Goal: Communication & Community: Participate in discussion

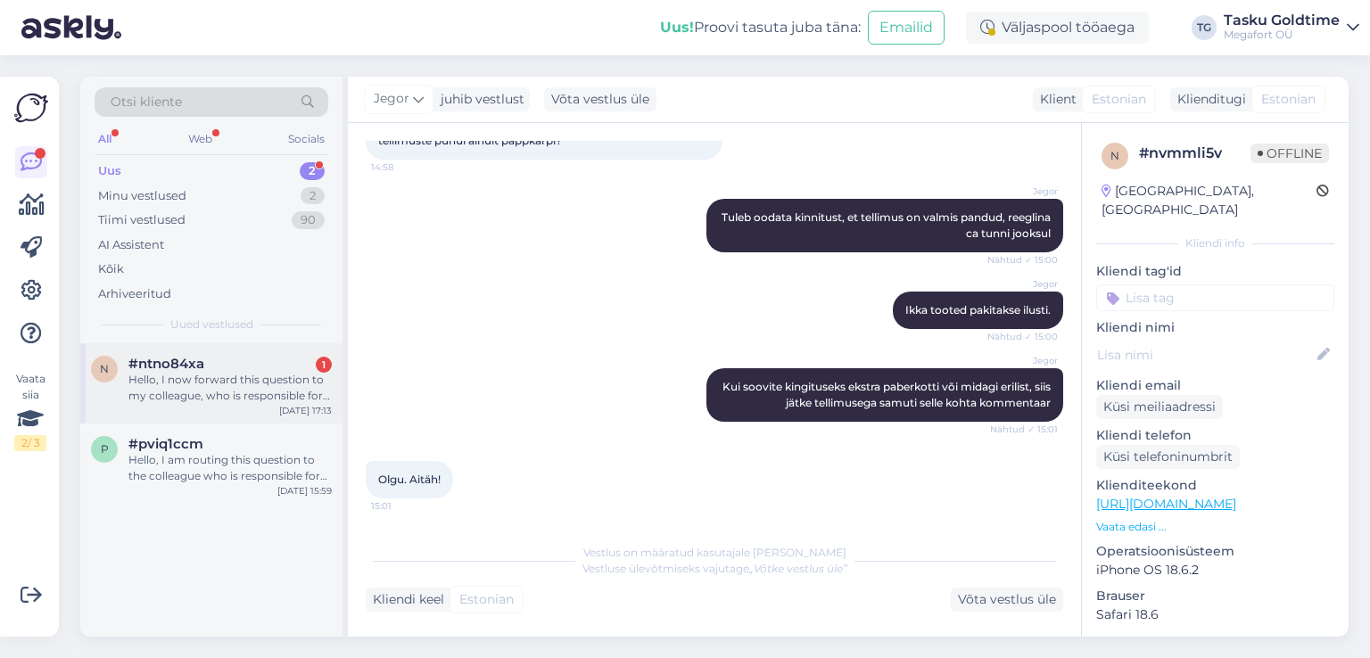
click at [252, 376] on div "Hello, I now forward this question to my colleague, who is responsible for this…" at bounding box center [229, 388] width 203 height 32
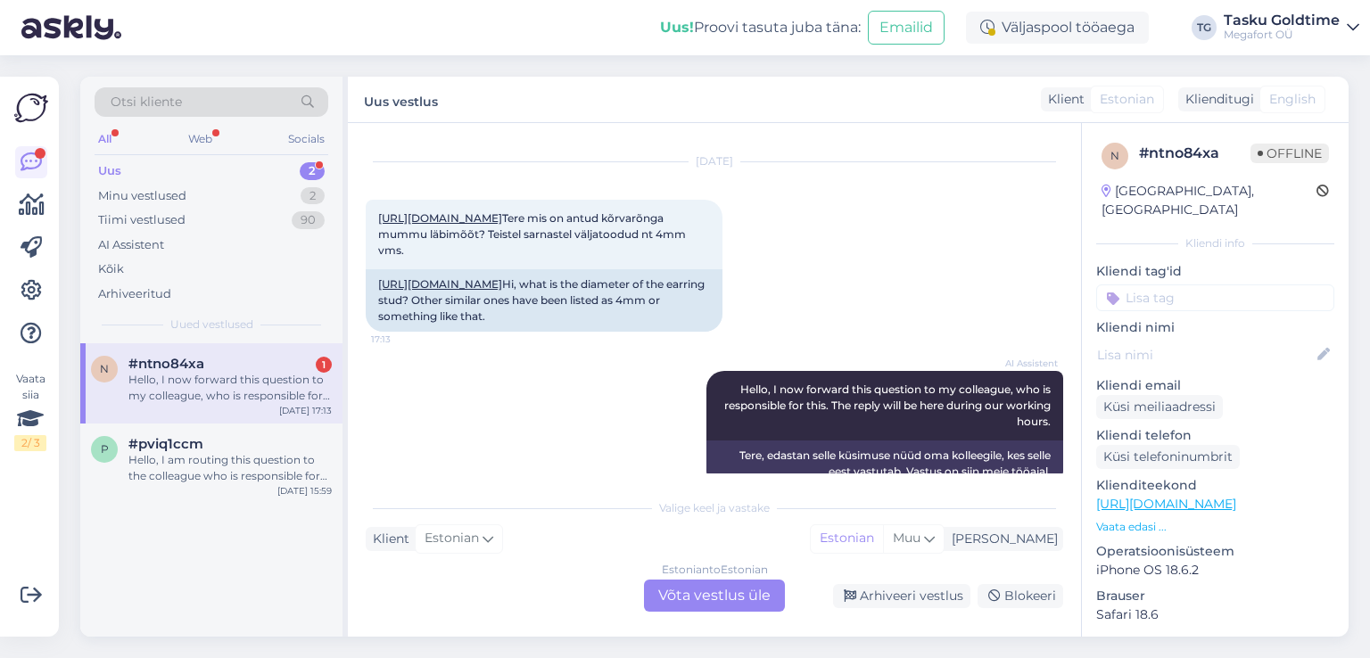
scroll to position [69, 0]
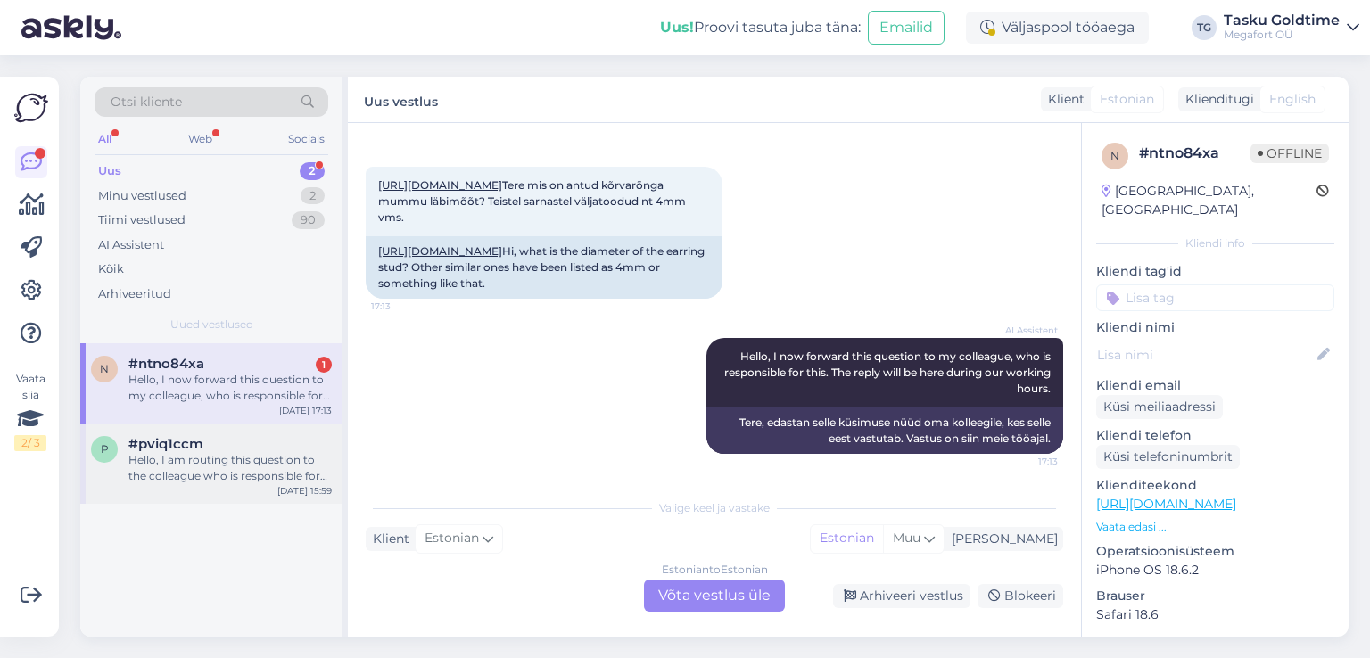
click at [195, 446] on span "#pviq1ccm" at bounding box center [165, 444] width 75 height 16
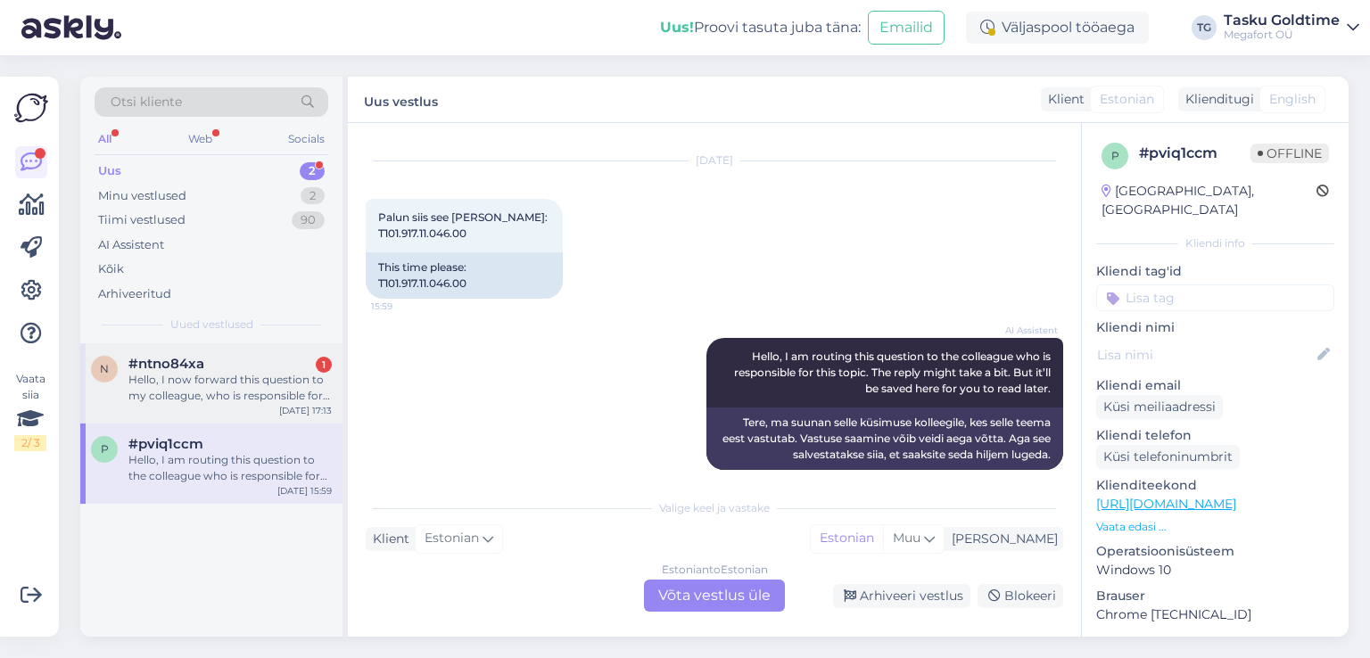
click at [236, 366] on div "#ntno84xa 1" at bounding box center [229, 364] width 203 height 16
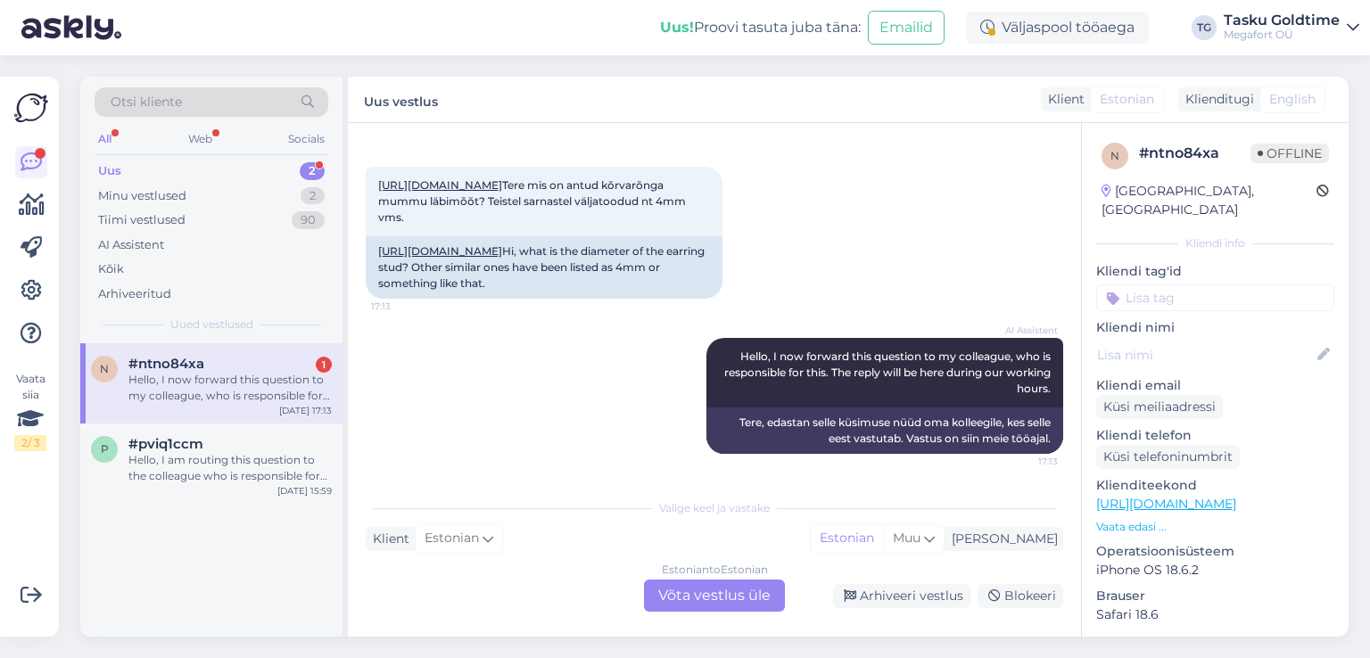
scroll to position [37, 0]
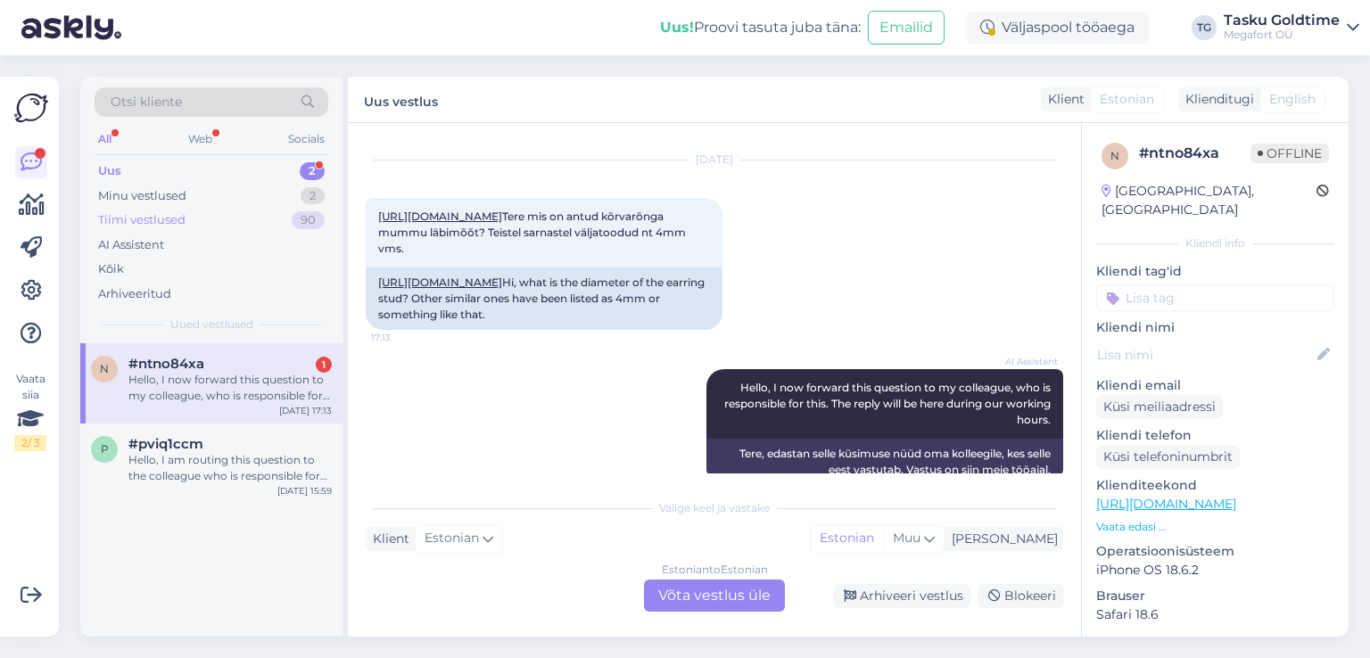
click at [253, 218] on div "Tiimi vestlused 90" at bounding box center [212, 220] width 234 height 25
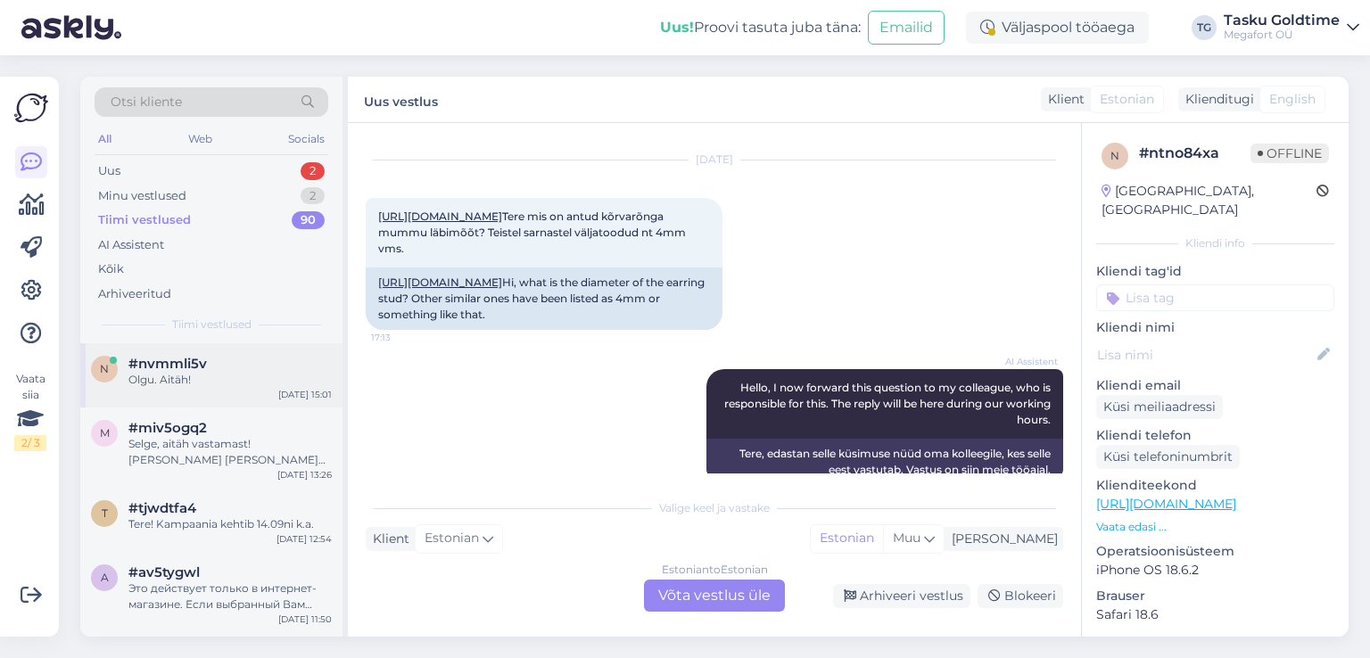
drag, startPoint x: 218, startPoint y: 389, endPoint x: 293, endPoint y: 375, distance: 76.3
click at [218, 389] on div "n #nvmmli5v Olgu. Aitäh! [DATE] 15:01" at bounding box center [211, 375] width 262 height 64
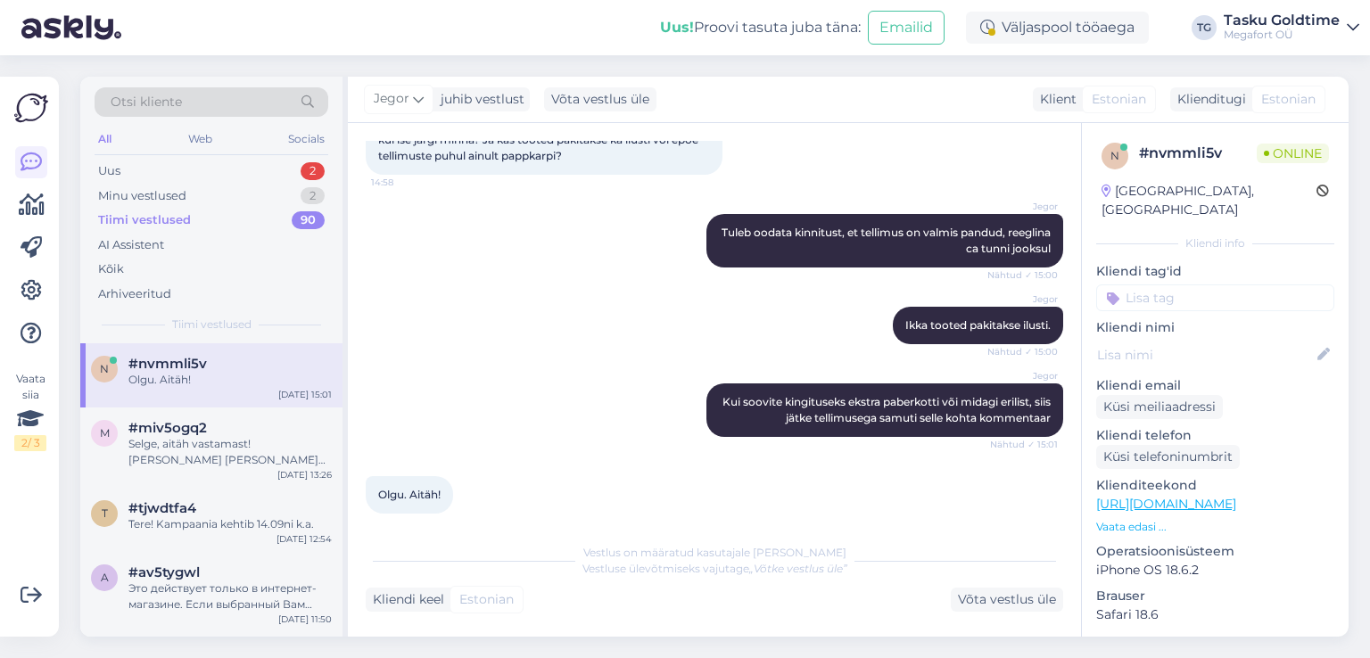
scroll to position [1102, 0]
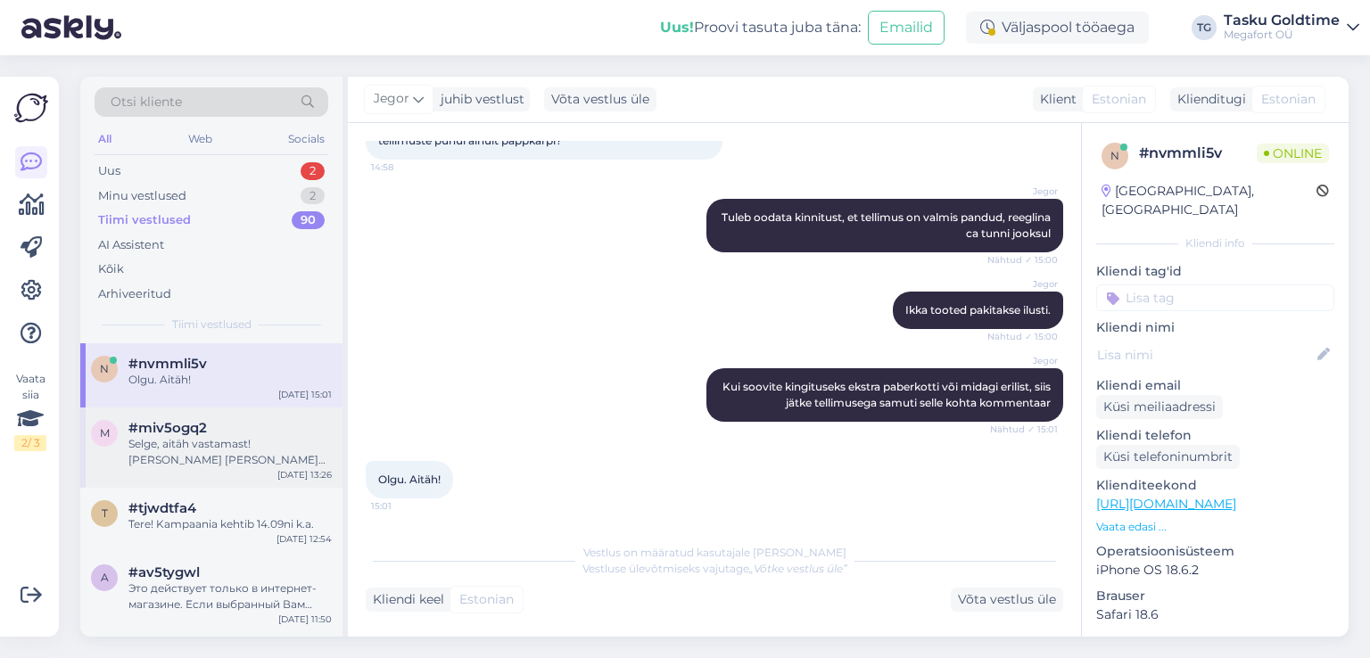
click at [256, 441] on div "Selge, aitäh vastamast! [PERSON_NAME] [PERSON_NAME] üle, kuna kaelakee on iseen…" at bounding box center [229, 452] width 203 height 32
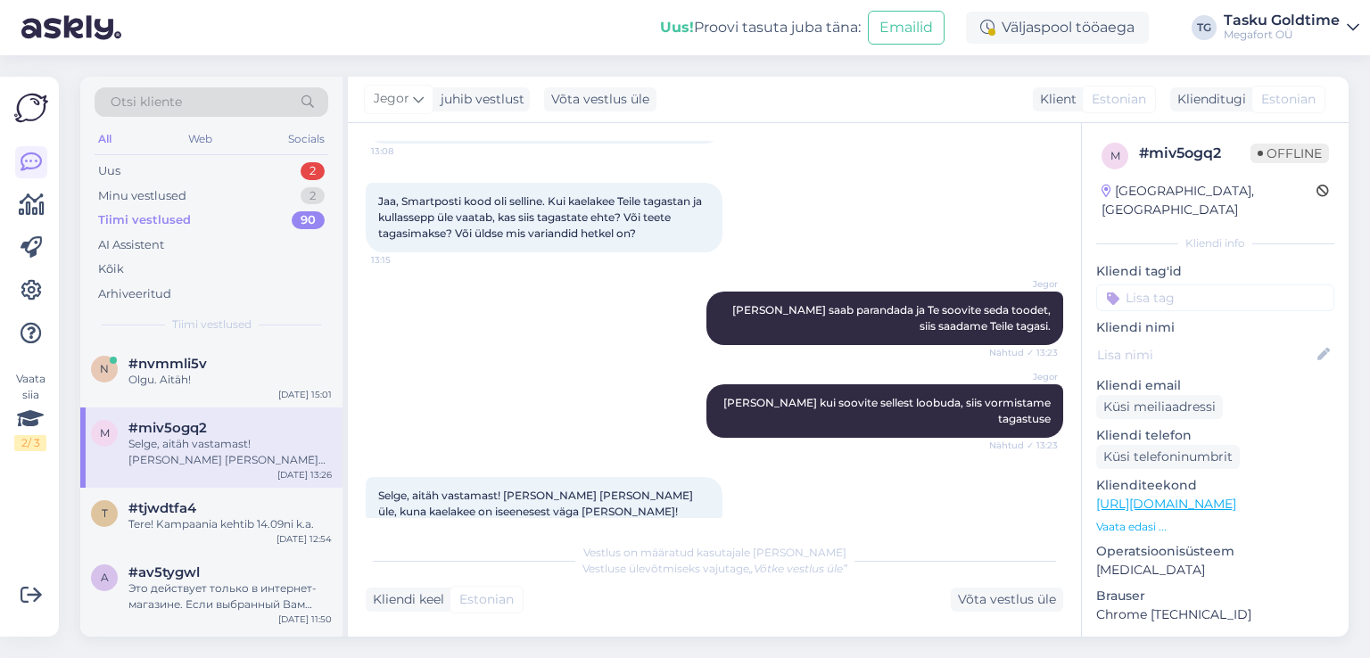
scroll to position [1904, 0]
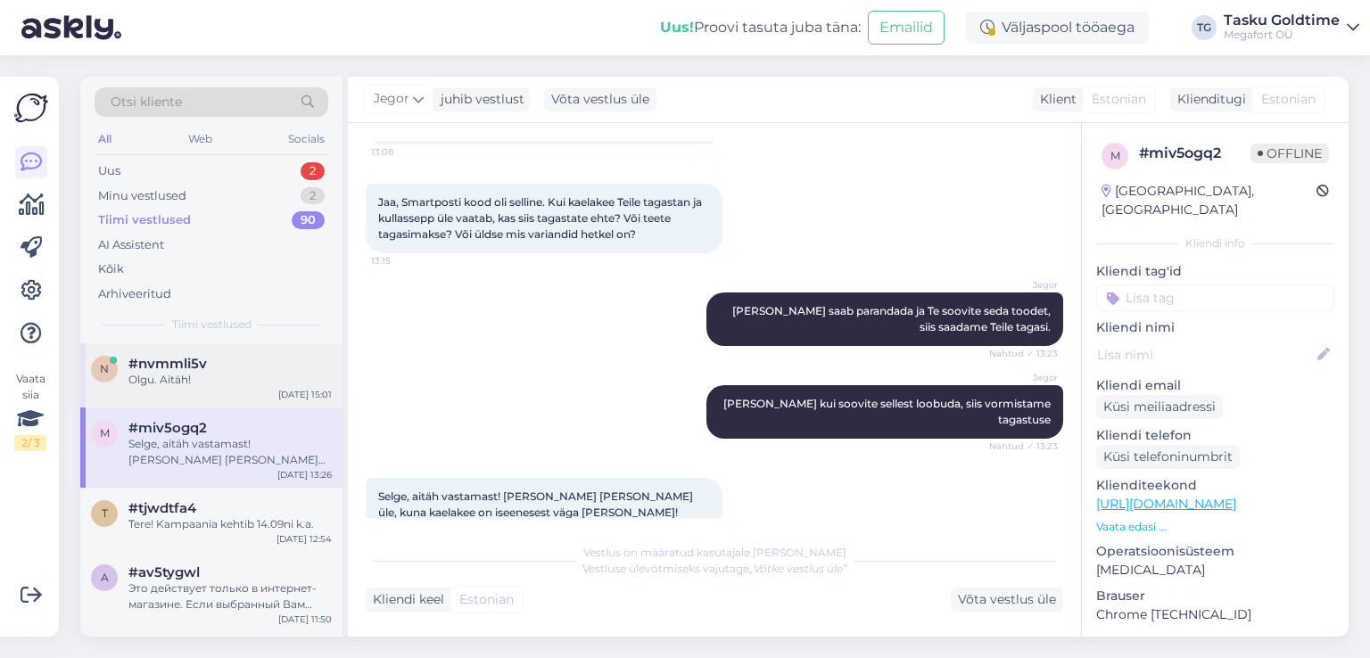
click at [223, 397] on div "n #nvmmli5v Olgu. Aitäh! [DATE] 15:01" at bounding box center [211, 375] width 262 height 64
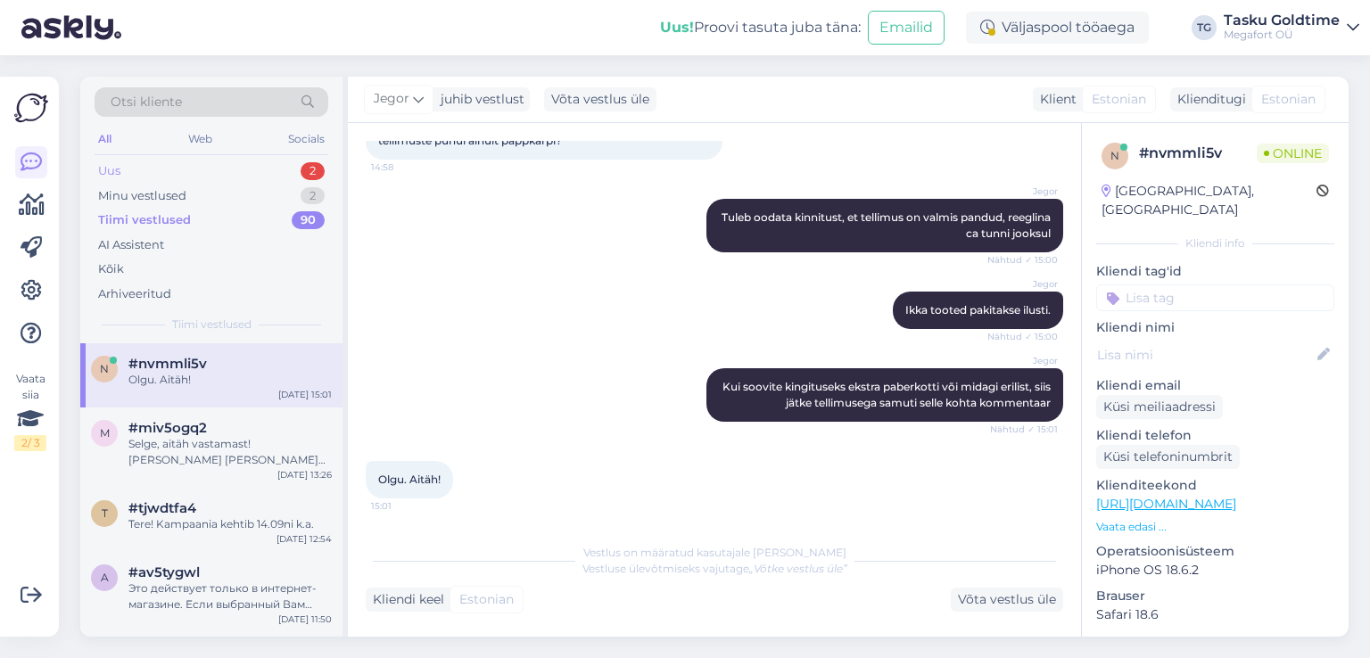
click at [304, 159] on div "Uus 2" at bounding box center [212, 171] width 234 height 25
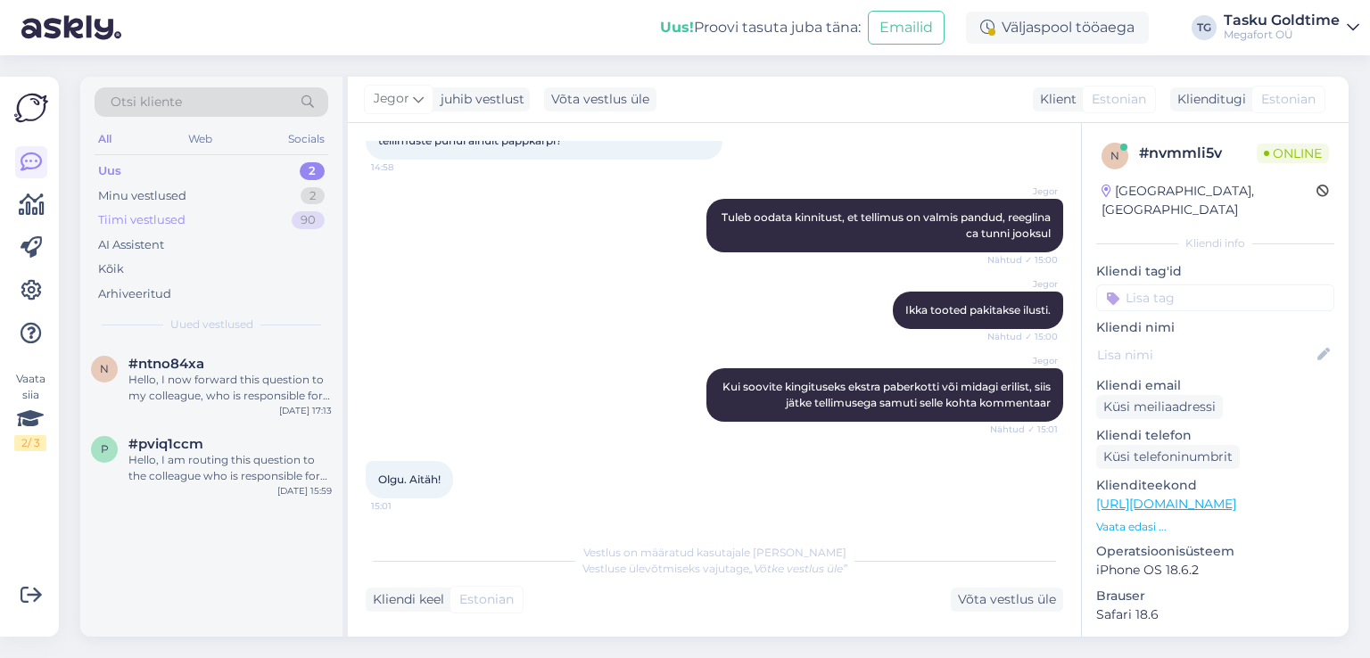
click at [236, 222] on div "Tiimi vestlused 90" at bounding box center [212, 220] width 234 height 25
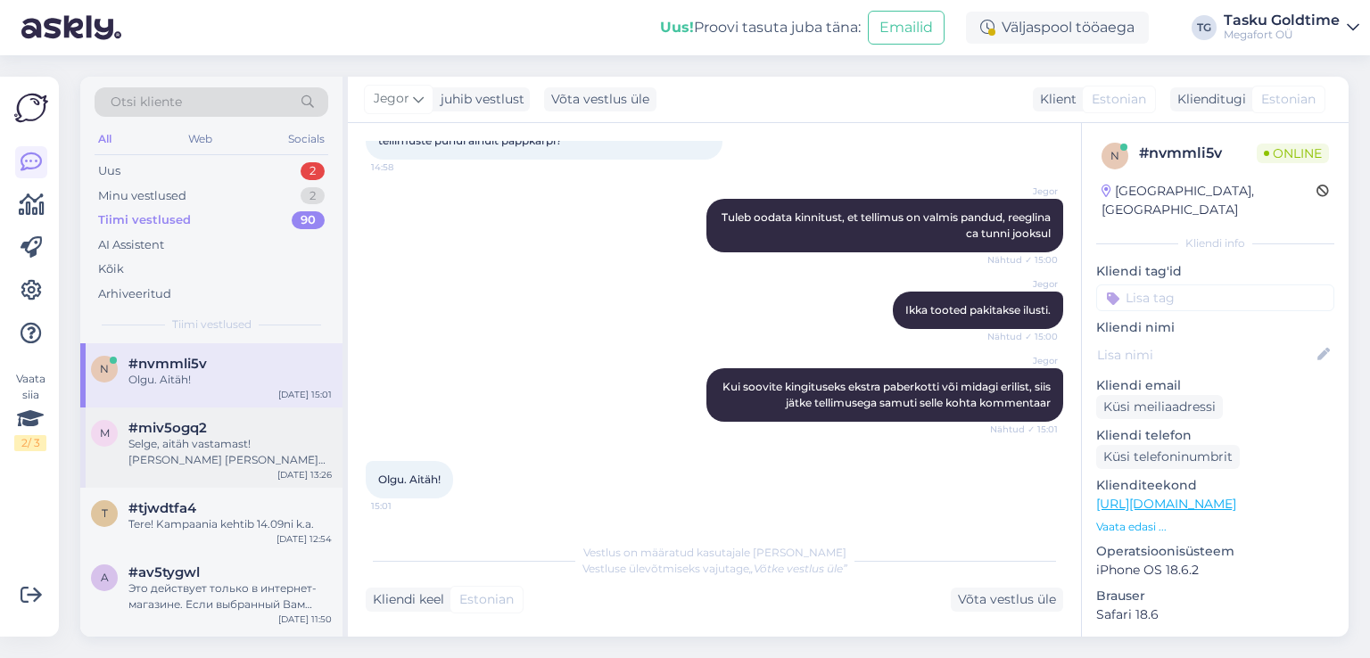
drag, startPoint x: 259, startPoint y: 434, endPoint x: 280, endPoint y: 427, distance: 22.3
click at [260, 434] on div "#miv5ogq2" at bounding box center [229, 428] width 203 height 16
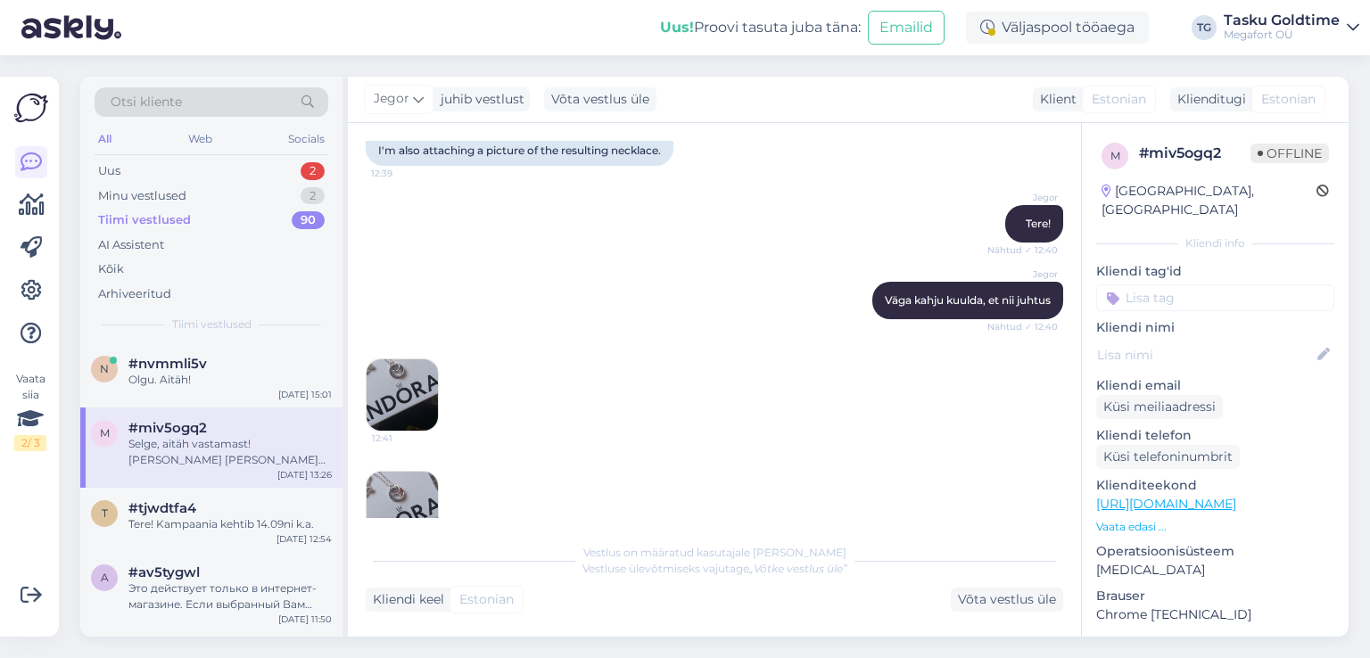
scroll to position [624, 0]
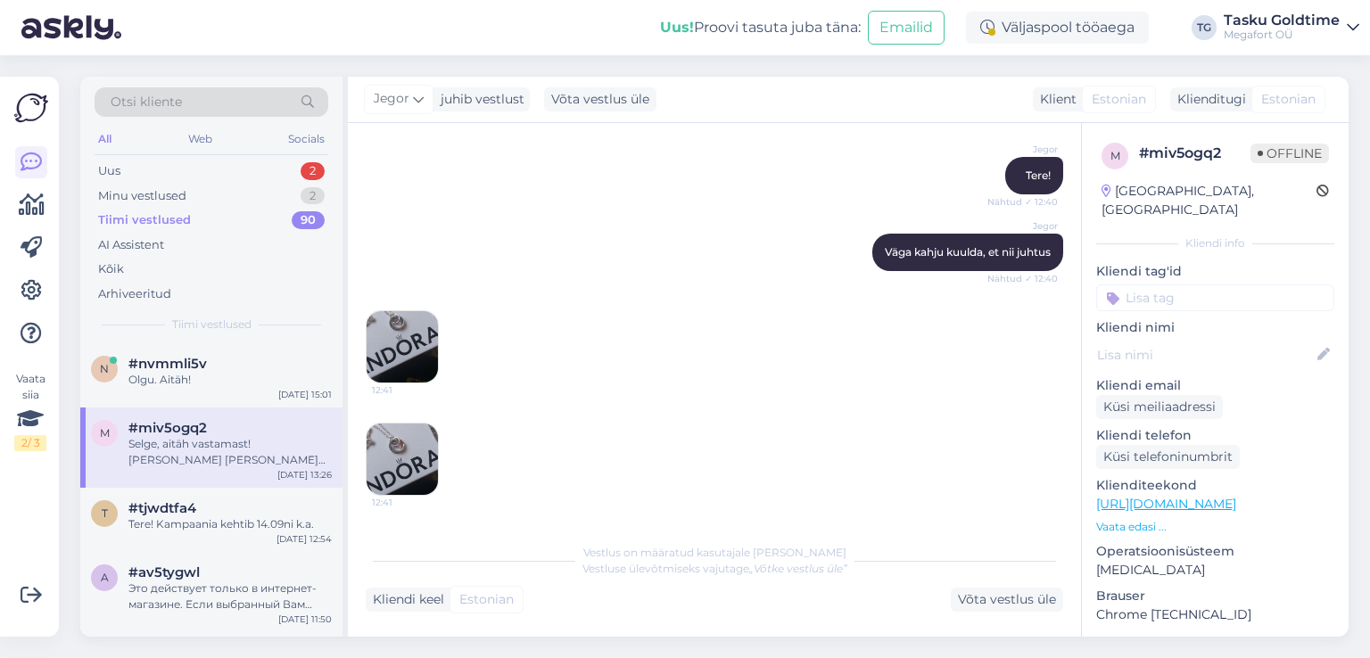
click at [413, 333] on img at bounding box center [402, 346] width 71 height 71
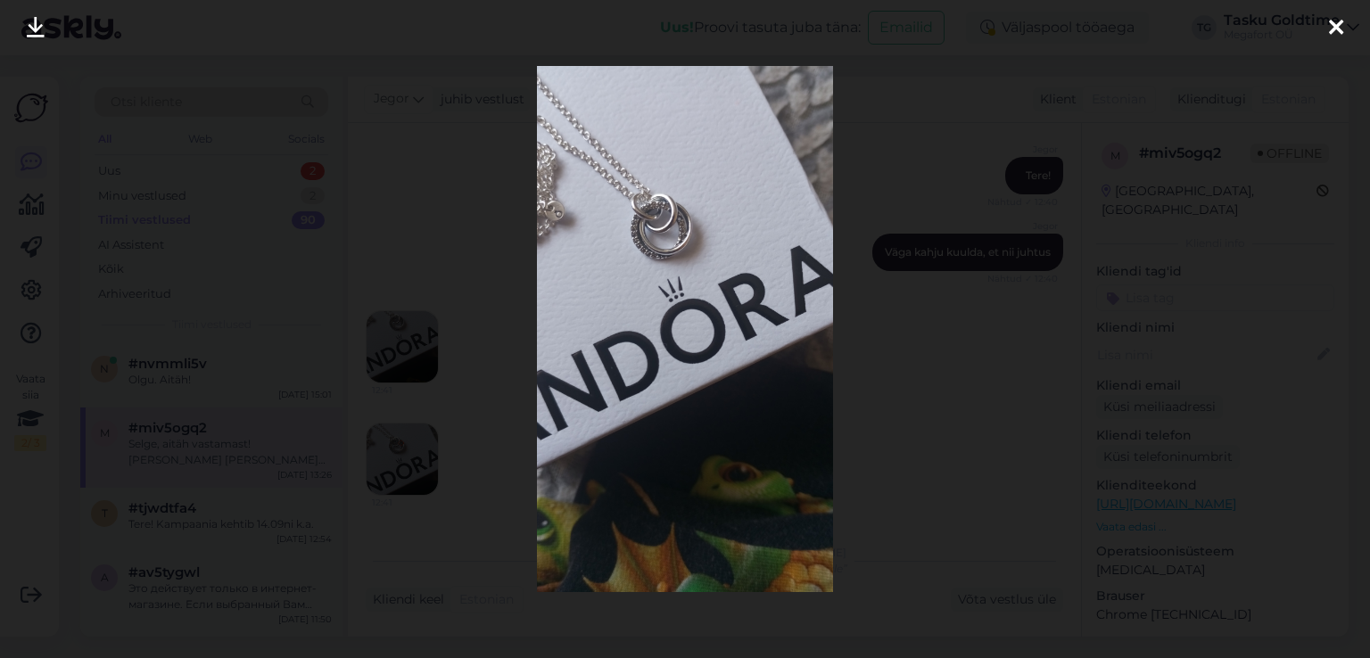
click at [671, 233] on img at bounding box center [684, 329] width 295 height 526
drag, startPoint x: 1061, startPoint y: 281, endPoint x: 1027, endPoint y: 279, distance: 33.9
click at [1062, 281] on div at bounding box center [685, 329] width 1370 height 658
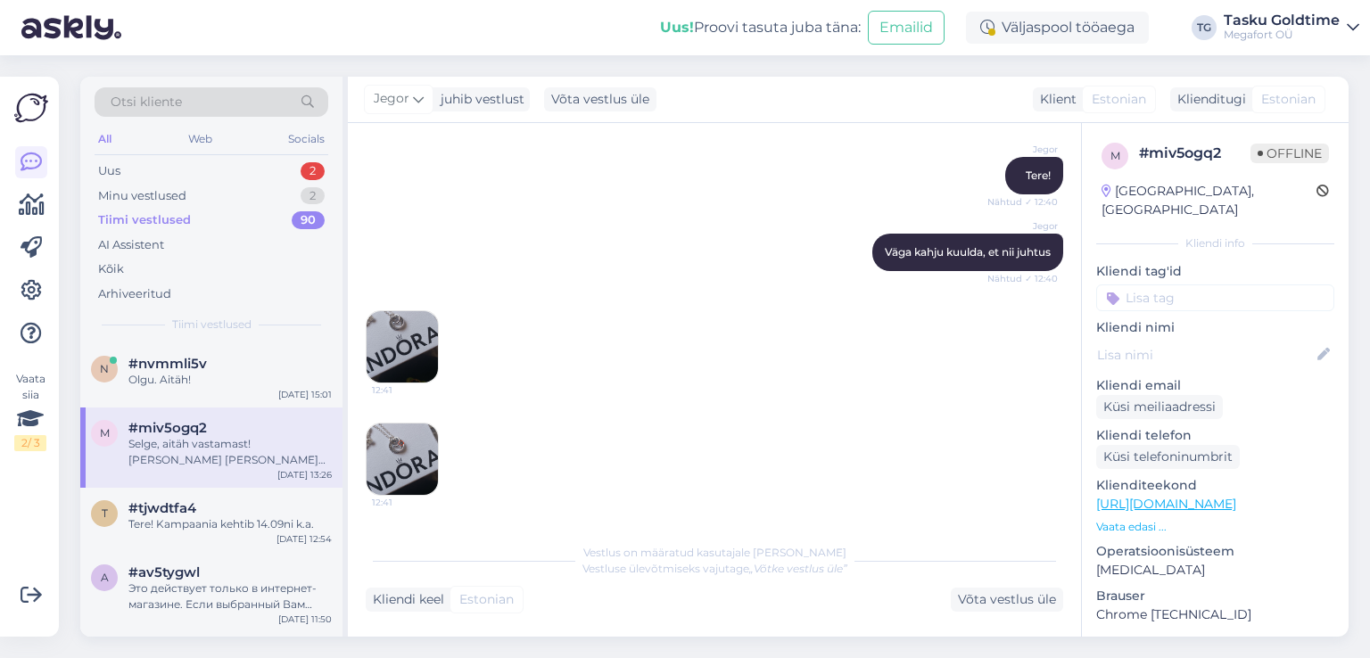
click at [413, 433] on img at bounding box center [402, 459] width 71 height 71
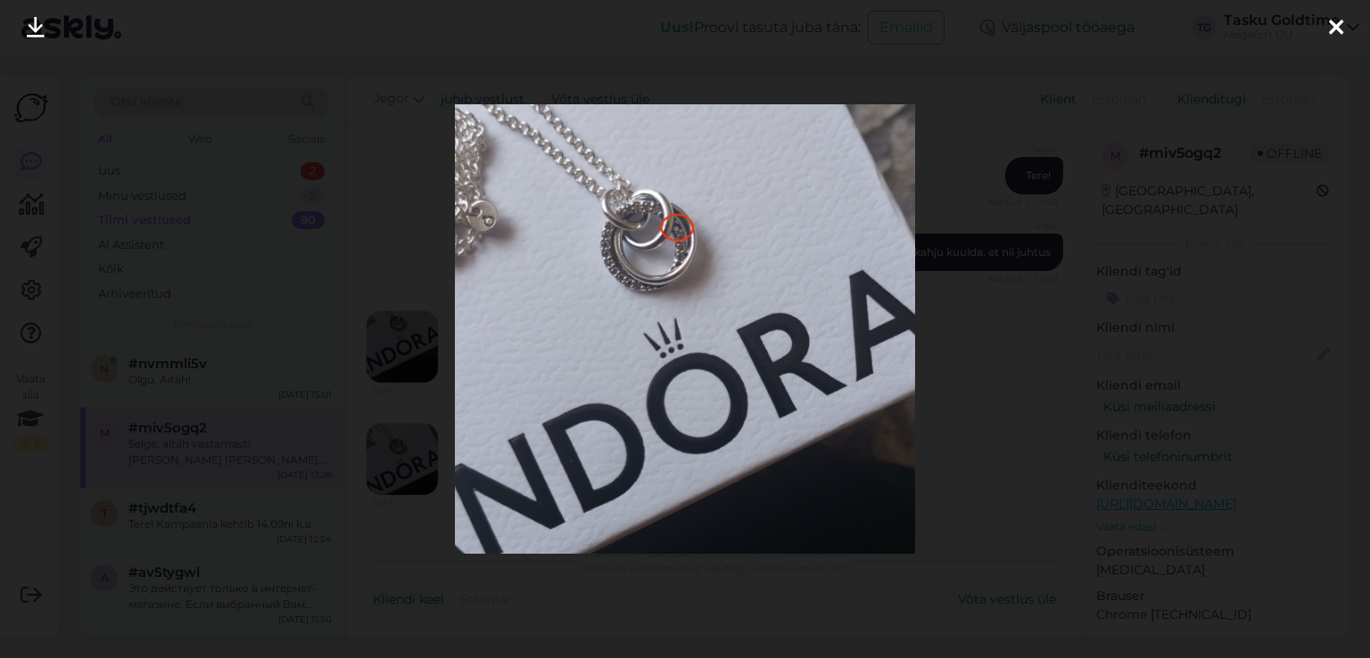
drag, startPoint x: 434, startPoint y: 329, endPoint x: 444, endPoint y: 318, distance: 15.8
click at [435, 327] on div at bounding box center [685, 329] width 1370 height 658
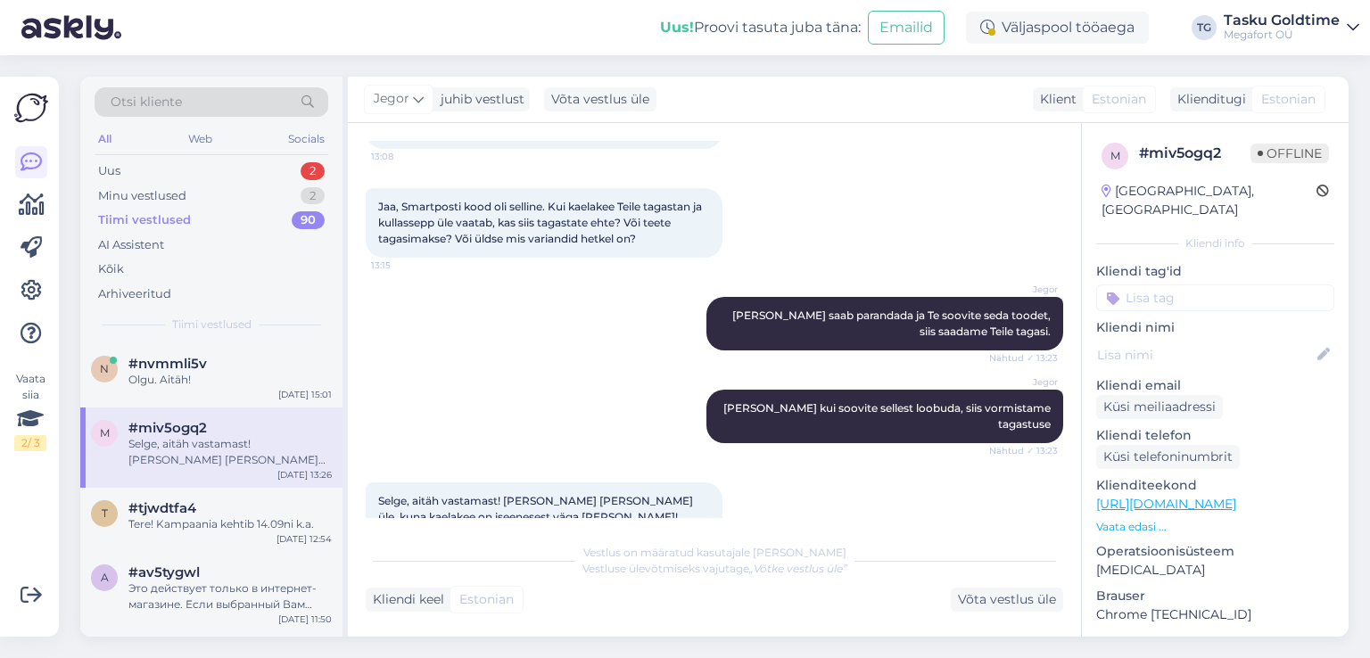
scroll to position [1904, 0]
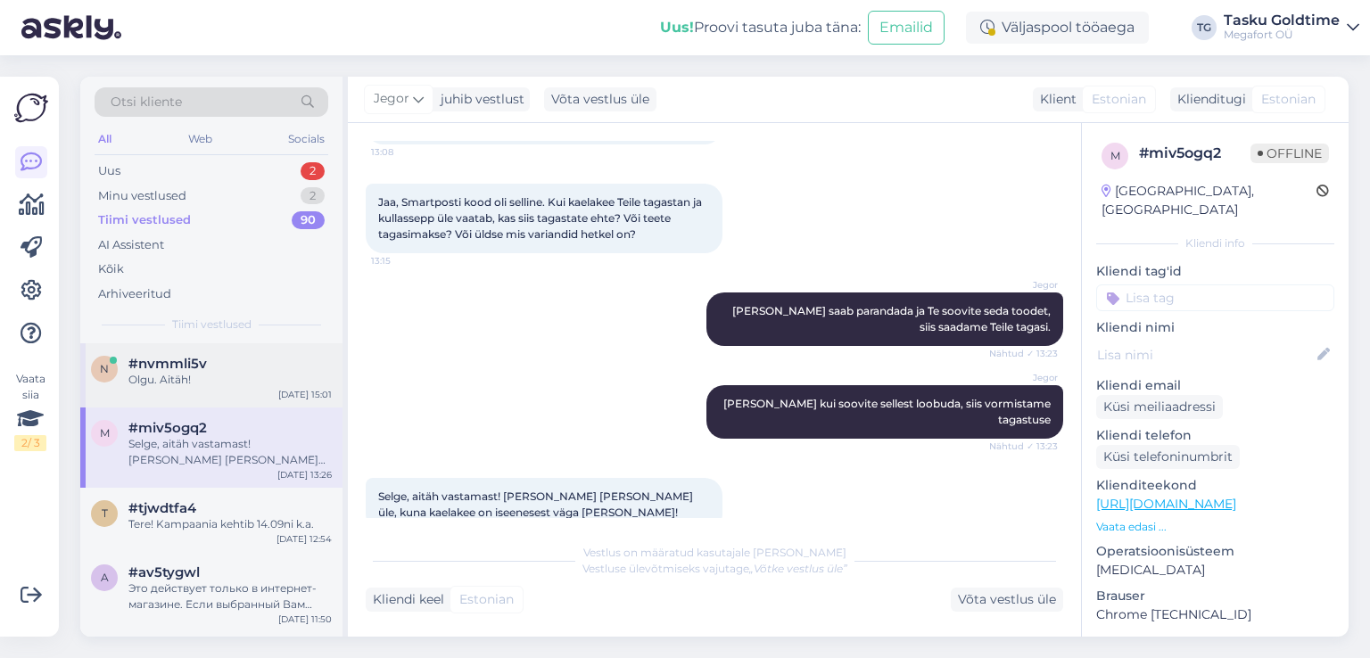
click at [241, 356] on div "#nvmmli5v" at bounding box center [229, 364] width 203 height 16
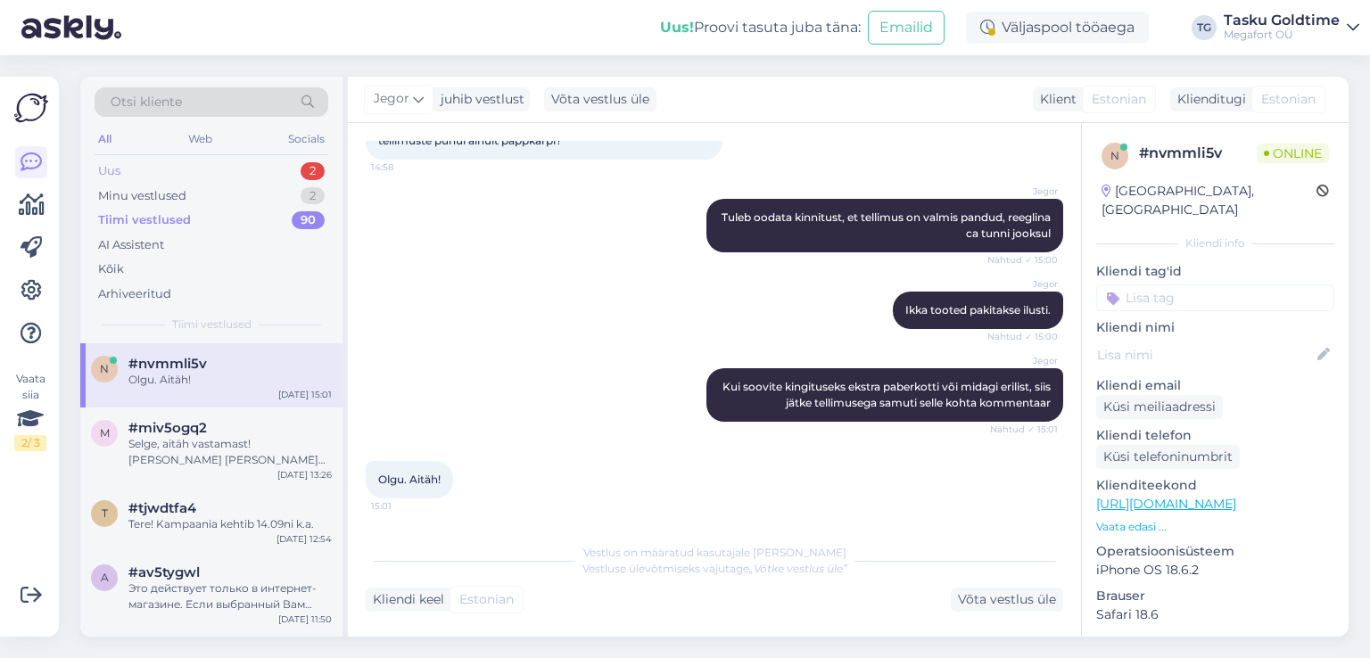
click at [285, 161] on div "Uus 2" at bounding box center [212, 171] width 234 height 25
